Goal: Transaction & Acquisition: Purchase product/service

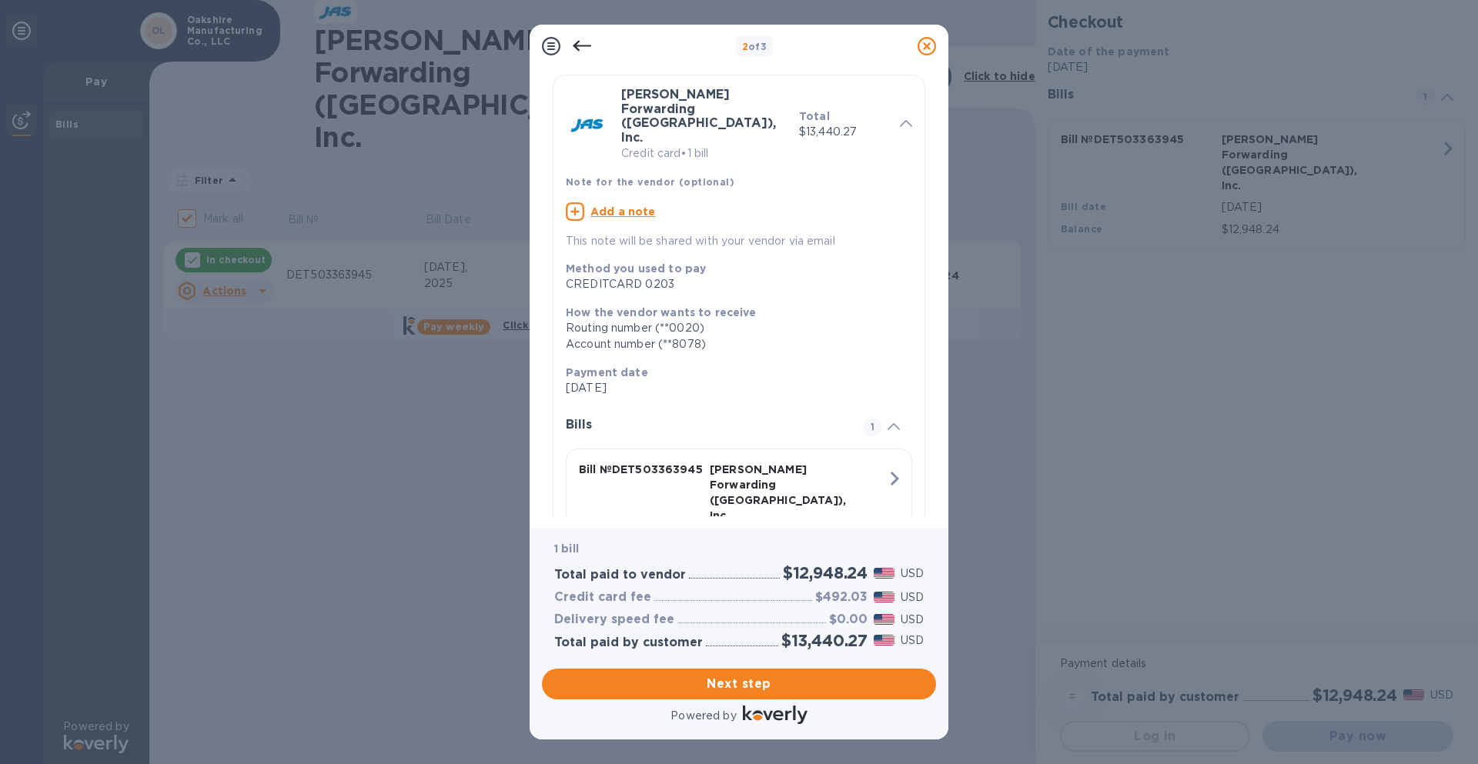
scroll to position [91, 0]
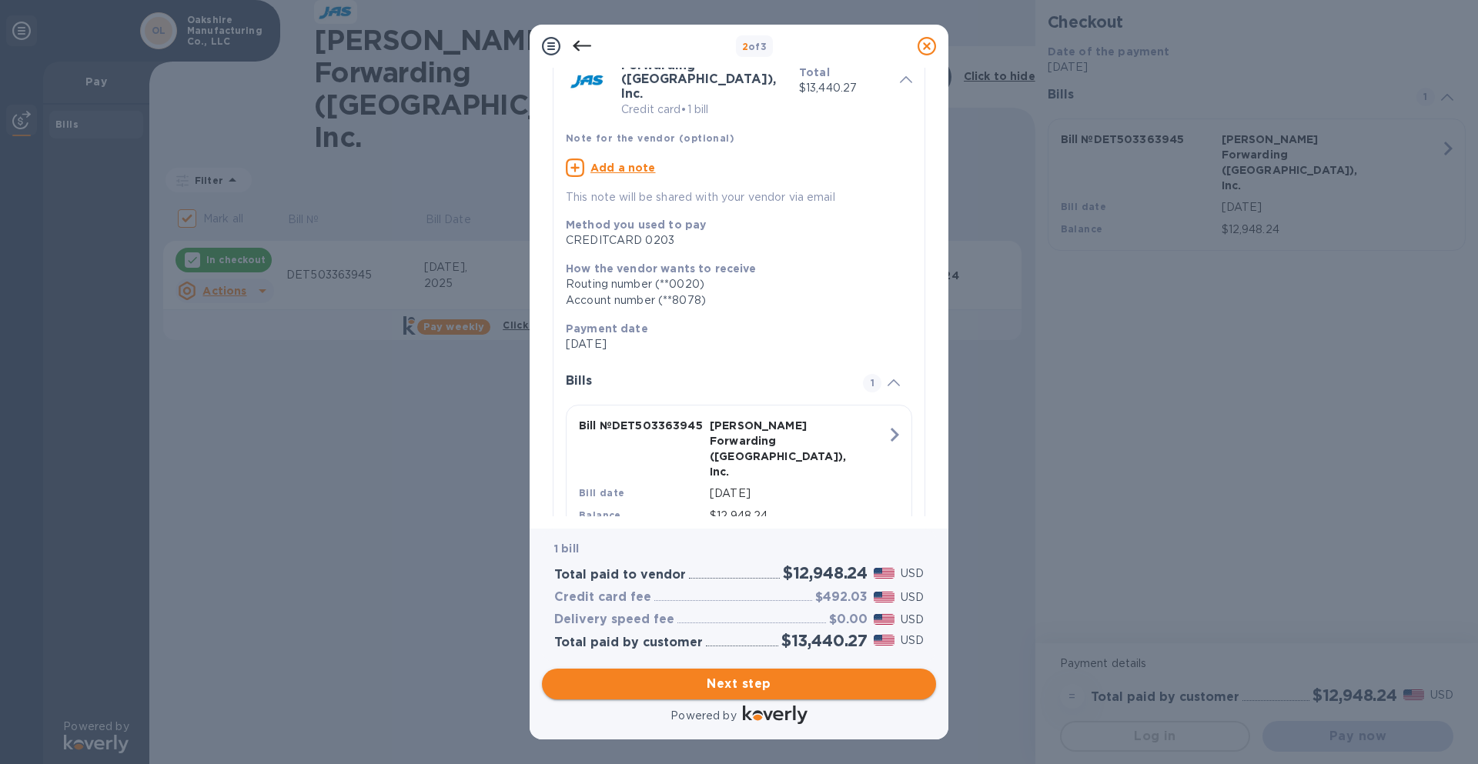
click at [760, 686] on span "Next step" at bounding box center [738, 684] width 369 height 18
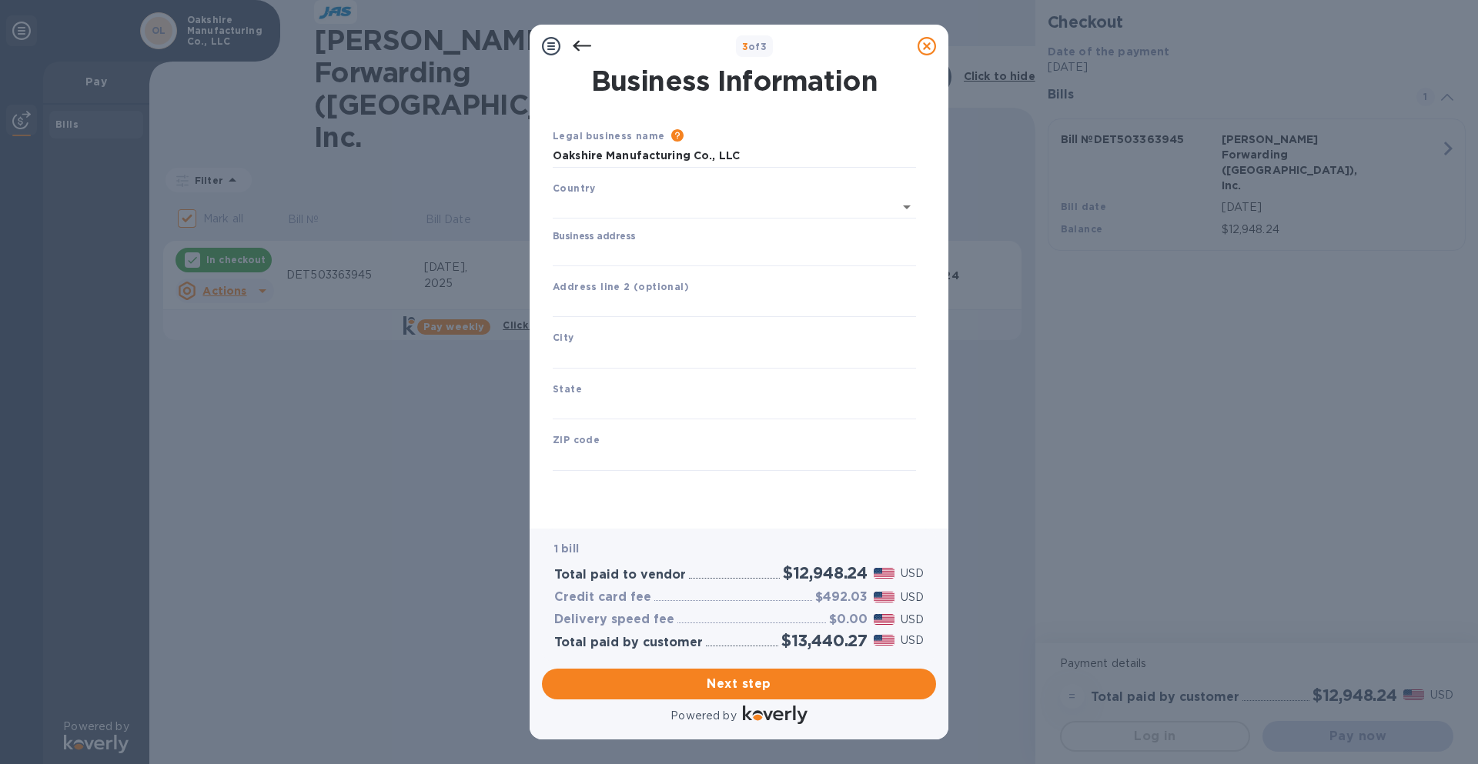
type input "[GEOGRAPHIC_DATA]"
click at [682, 262] on input "Business address" at bounding box center [734, 251] width 363 height 23
type input "1561 N. Gemini Pl"
click at [637, 352] on input "text" at bounding box center [734, 353] width 363 height 23
type input "[PERSON_NAME]"
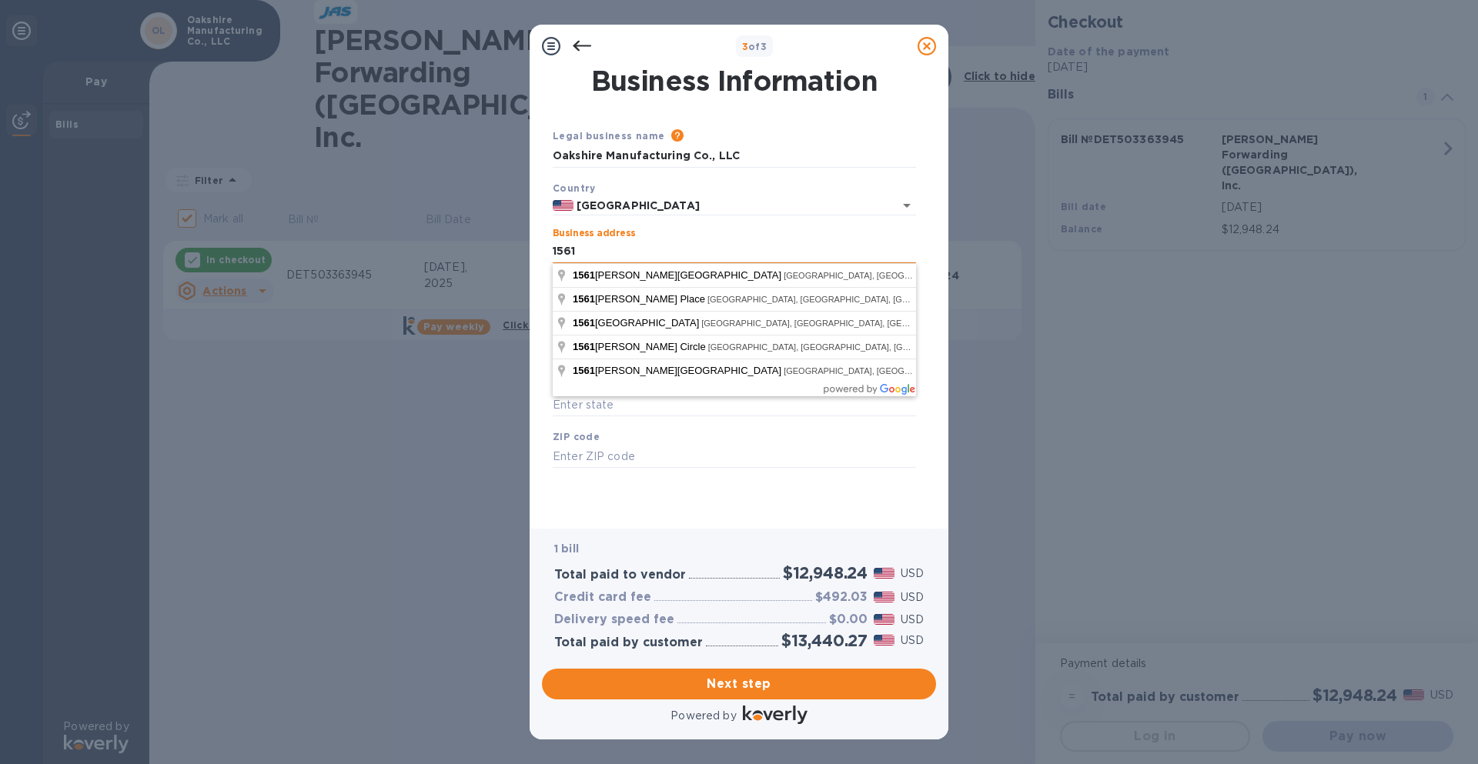
type input "[STREET_ADDRESS]"
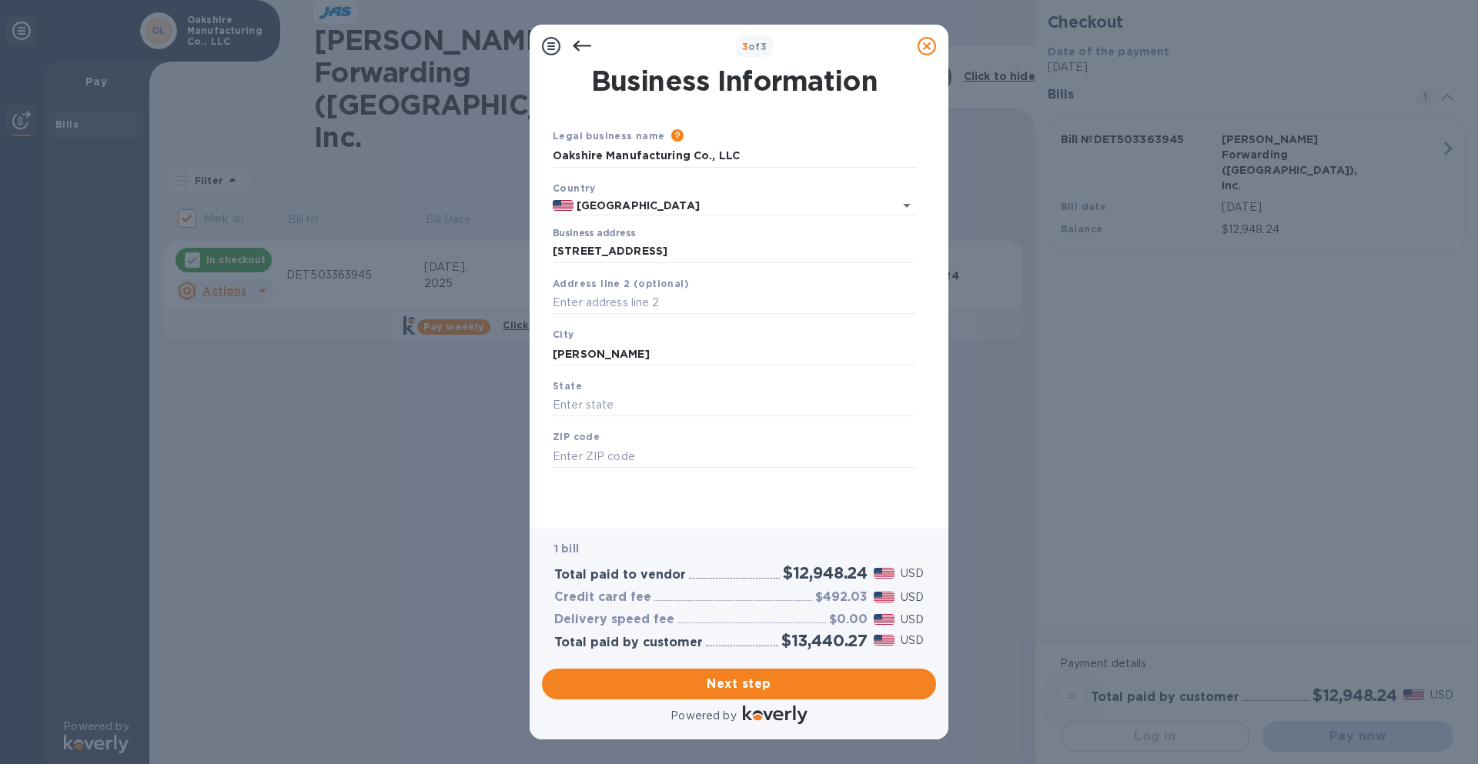
click at [660, 528] on div "1 bill Total paid to vendor $12,948.24 USD Credit card fee $492.03 USD Delivery…" at bounding box center [739, 595] width 400 height 139
click at [606, 344] on input "[PERSON_NAME]" at bounding box center [734, 353] width 363 height 23
type input "[GEOGRAPHIC_DATA]"
type input "CA"
type input "92801"
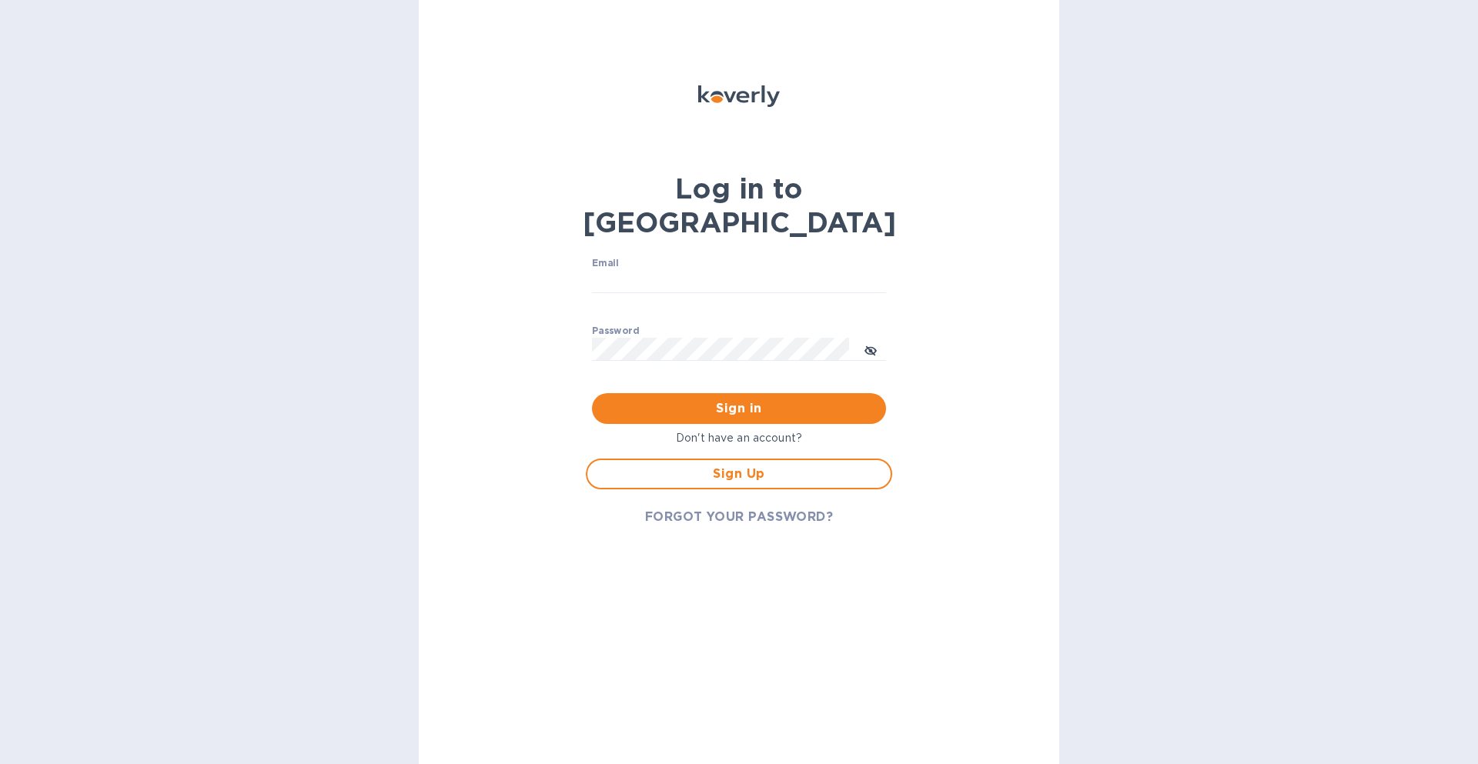
click at [713, 199] on b "Log in to [GEOGRAPHIC_DATA]" at bounding box center [739, 206] width 313 height 68
click at [683, 258] on div "Email ​" at bounding box center [739, 285] width 294 height 55
click at [674, 270] on input "Email" at bounding box center [739, 281] width 294 height 23
click at [603, 105] on div at bounding box center [739, 119] width 312 height 86
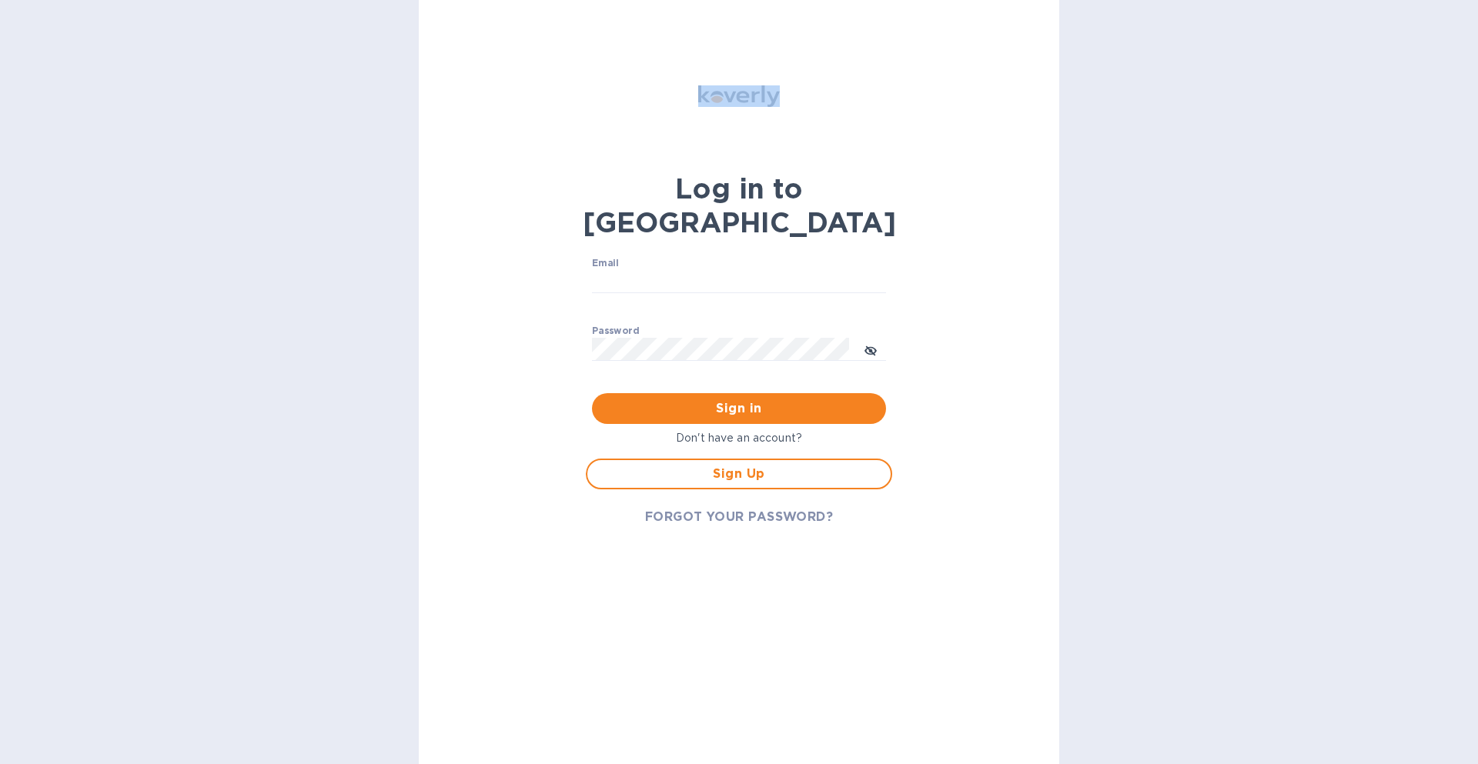
click at [603, 105] on div at bounding box center [739, 119] width 312 height 86
click at [650, 270] on input "Email" at bounding box center [739, 281] width 294 height 23
type input "sean@oakmfgco.com"
click at [592, 393] on button "Sign in" at bounding box center [739, 408] width 294 height 31
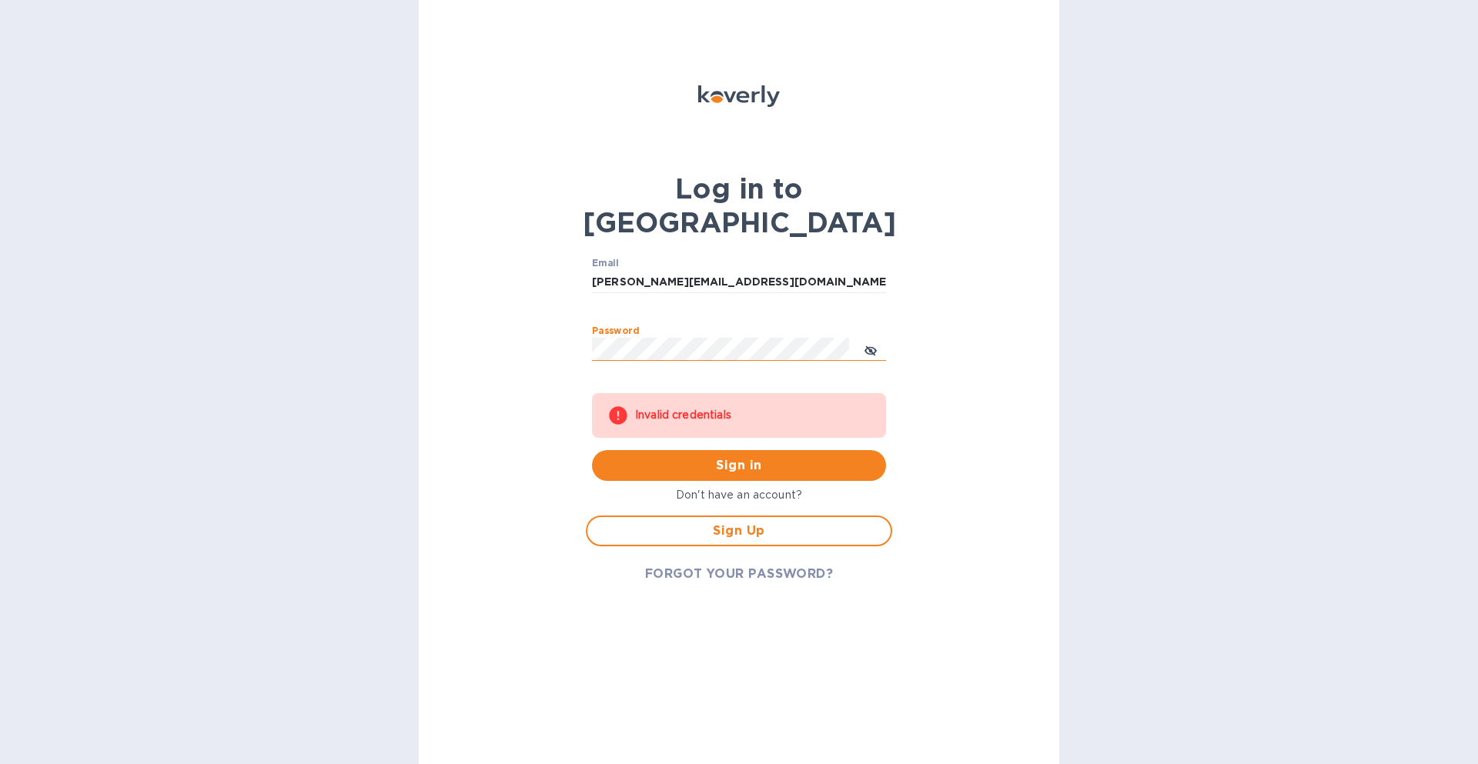
click at [864, 345] on icon "toggle password visibility" at bounding box center [870, 351] width 12 height 12
click at [733, 565] on span "FORGOT YOUR PASSWORD?" at bounding box center [739, 574] width 189 height 18
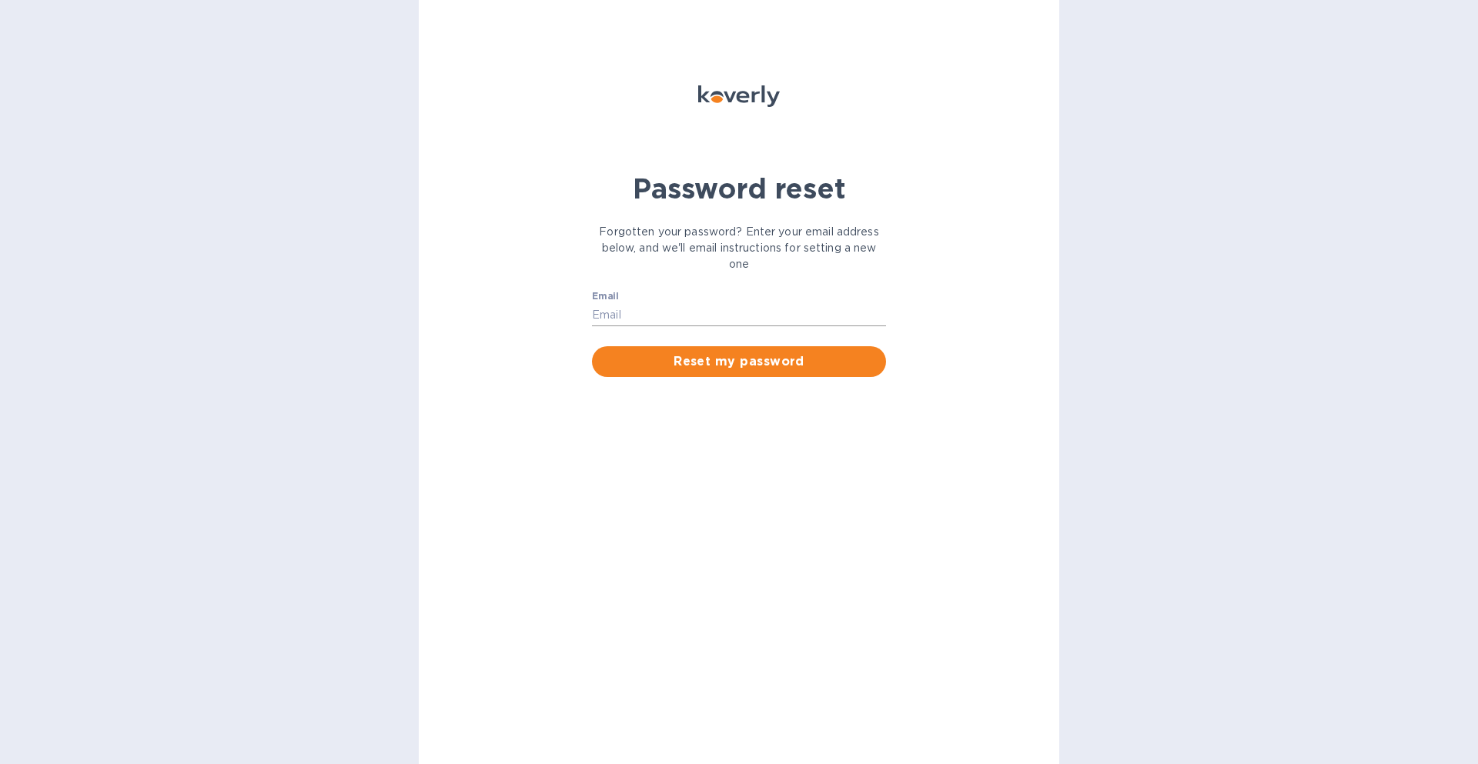
click at [720, 322] on input "Email" at bounding box center [739, 314] width 294 height 23
type input "sean@oakmfgco.com"
click at [726, 364] on span "Reset my password" at bounding box center [738, 362] width 269 height 18
